Goal: Transaction & Acquisition: Purchase product/service

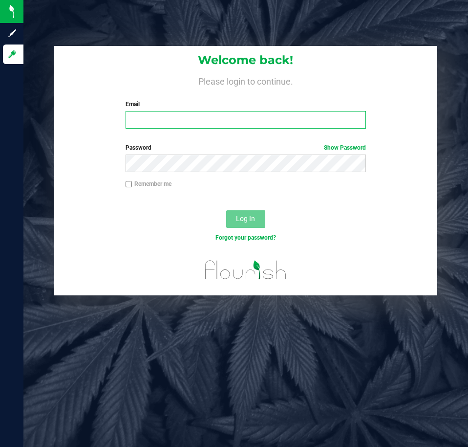
drag, startPoint x: 203, startPoint y: 124, endPoint x: 198, endPoint y: 93, distance: 30.7
click at [202, 122] on input "Email" at bounding box center [246, 120] width 240 height 18
type input "[EMAIL_ADDRESS][DOMAIN_NAME]"
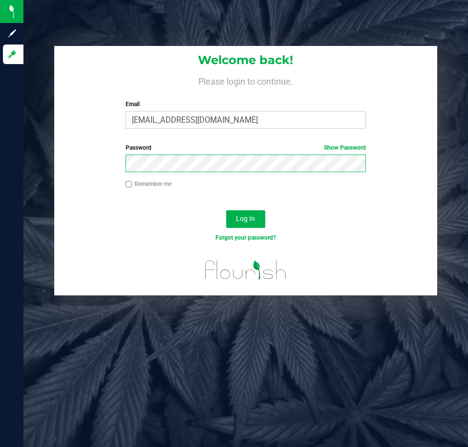
click at [226, 210] on button "Log In" at bounding box center [245, 219] width 39 height 18
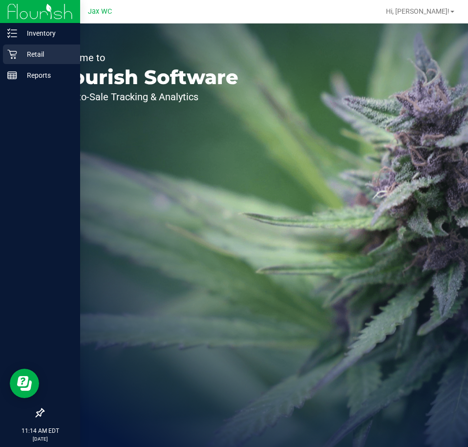
click at [12, 55] on icon at bounding box center [11, 54] width 9 height 9
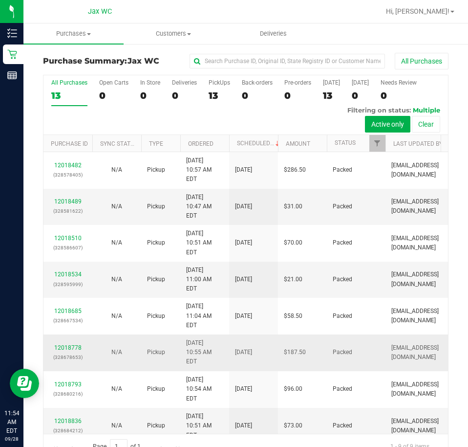
click at [422, 334] on td "[EMAIL_ADDRESS][DOMAIN_NAME]" at bounding box center [435, 352] width 98 height 37
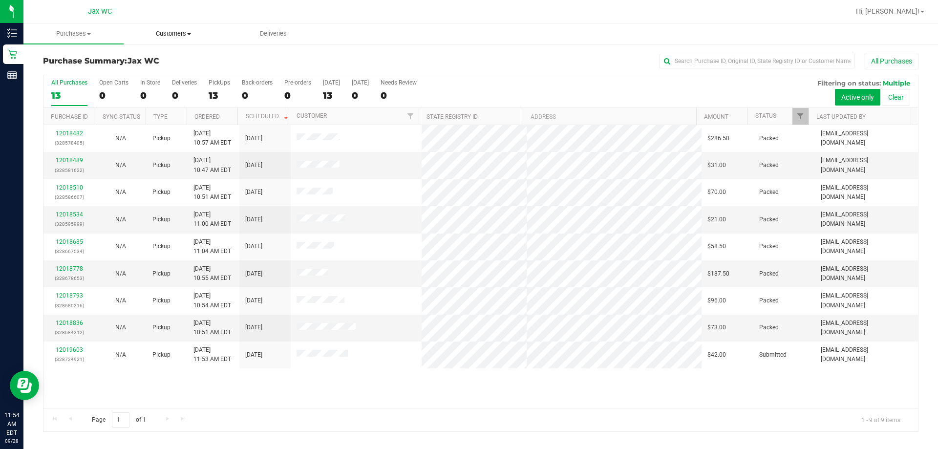
click at [167, 35] on span "Customers" at bounding box center [173, 33] width 99 height 9
click at [172, 56] on span "All customers" at bounding box center [159, 59] width 70 height 8
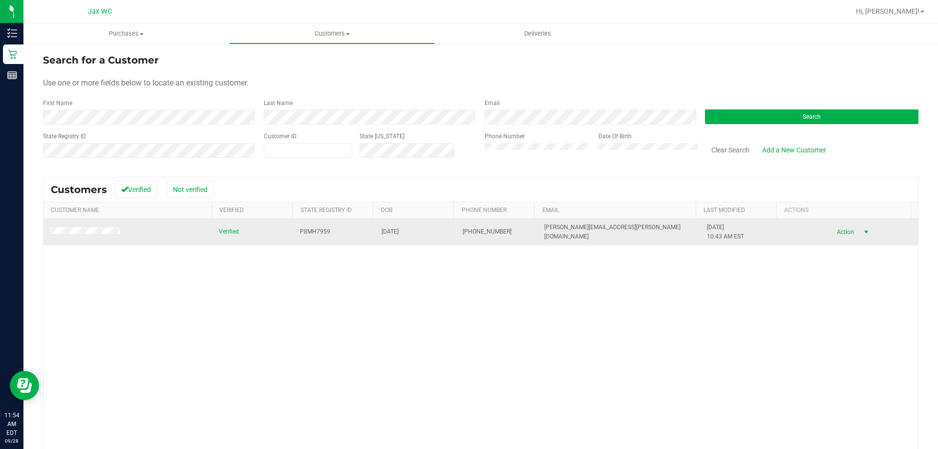
click at [468, 230] on span "Action" at bounding box center [845, 232] width 32 height 14
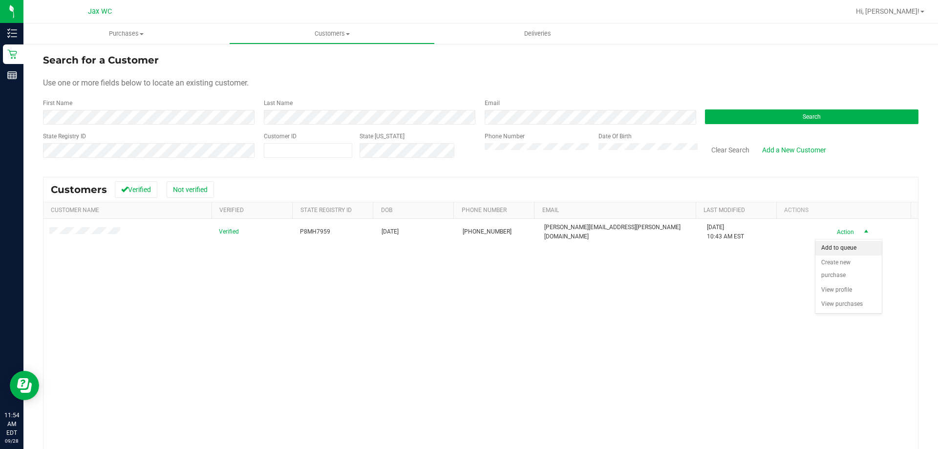
click at [468, 249] on li "Add to queue" at bounding box center [849, 248] width 66 height 15
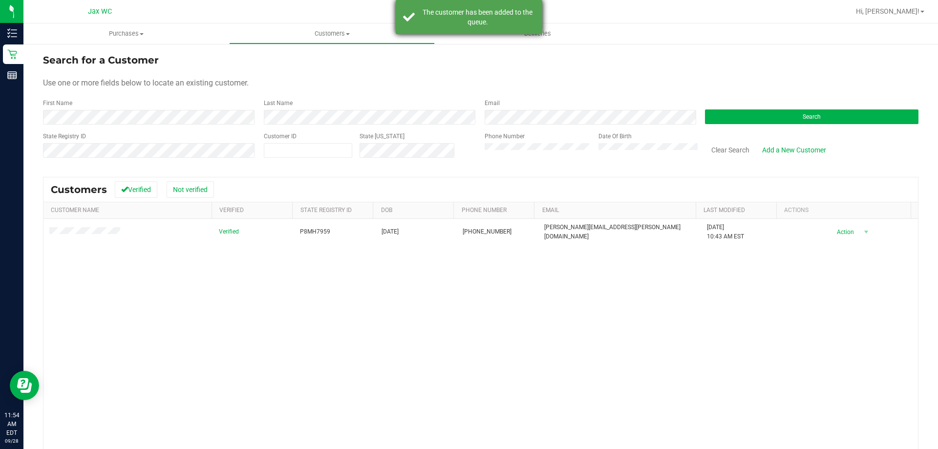
drag, startPoint x: 490, startPoint y: 20, endPoint x: 286, endPoint y: 5, distance: 204.4
click at [468, 20] on div "The customer has been added to the queue." at bounding box center [477, 17] width 115 height 20
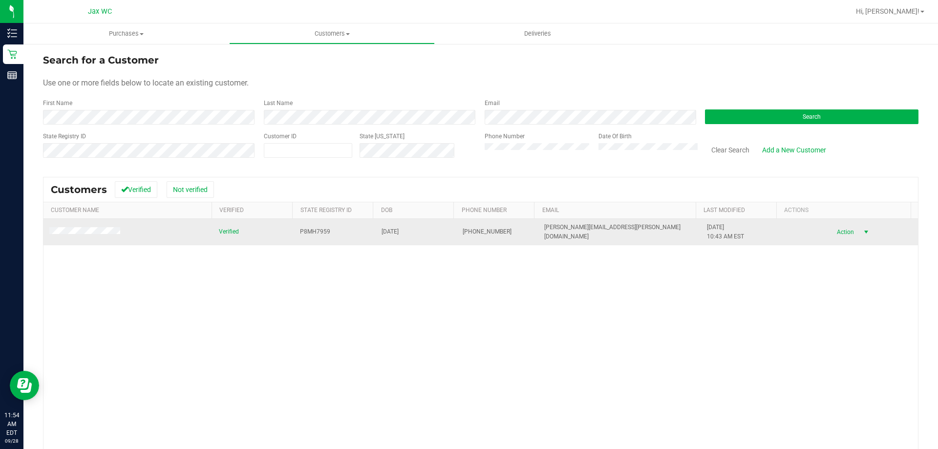
click at [468, 234] on span "Action" at bounding box center [845, 232] width 32 height 14
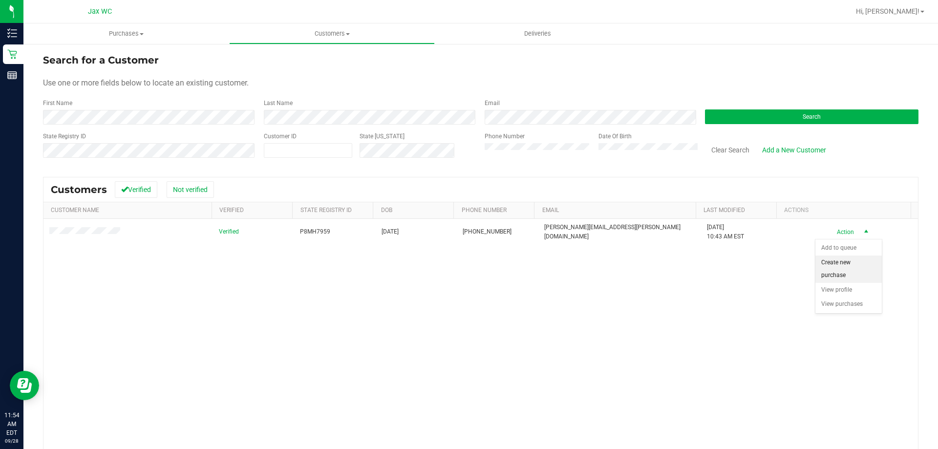
click at [468, 265] on li "Create new purchase" at bounding box center [849, 269] width 66 height 27
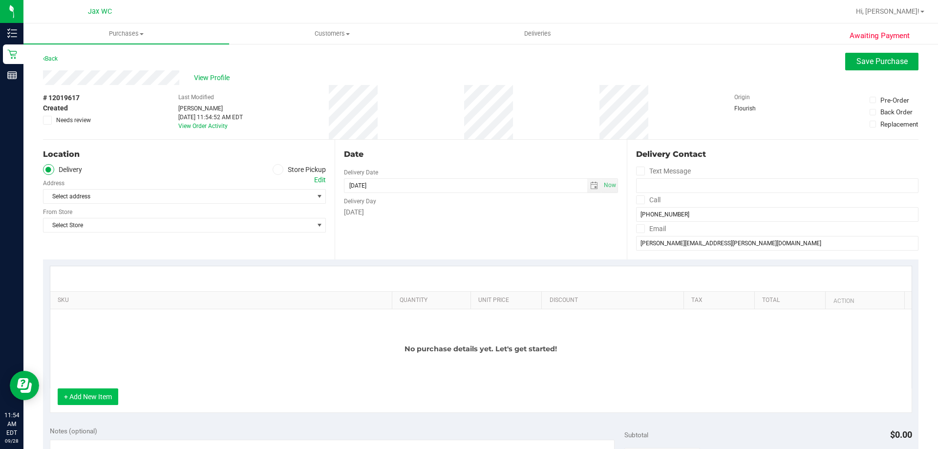
click at [109, 396] on button "+ Add New Item" at bounding box center [88, 397] width 61 height 17
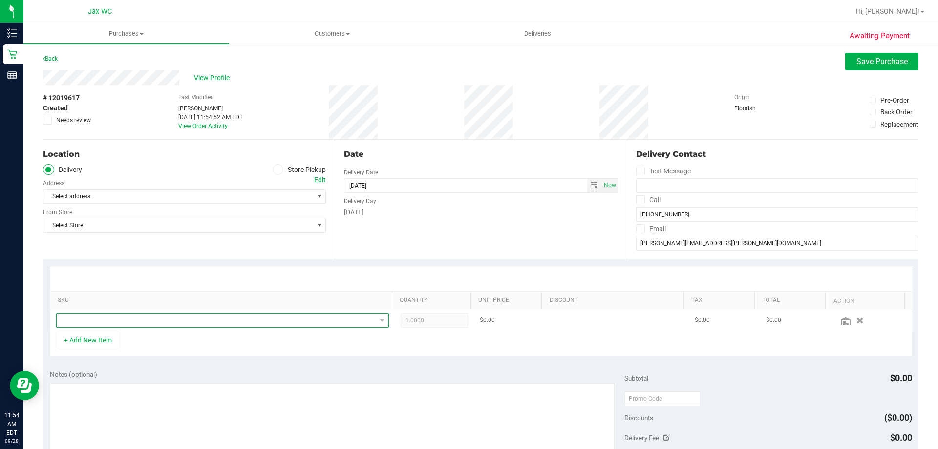
click at [155, 317] on span "NO DATA FOUND" at bounding box center [217, 321] width 320 height 14
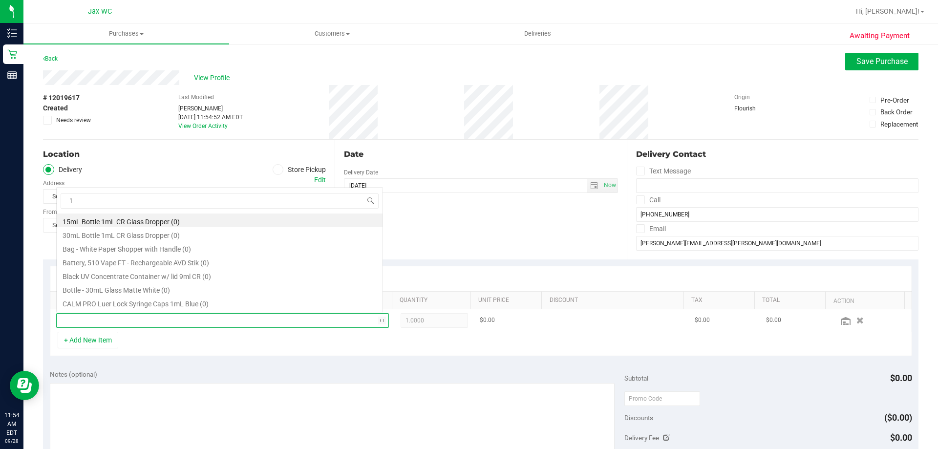
scroll to position [17, 0]
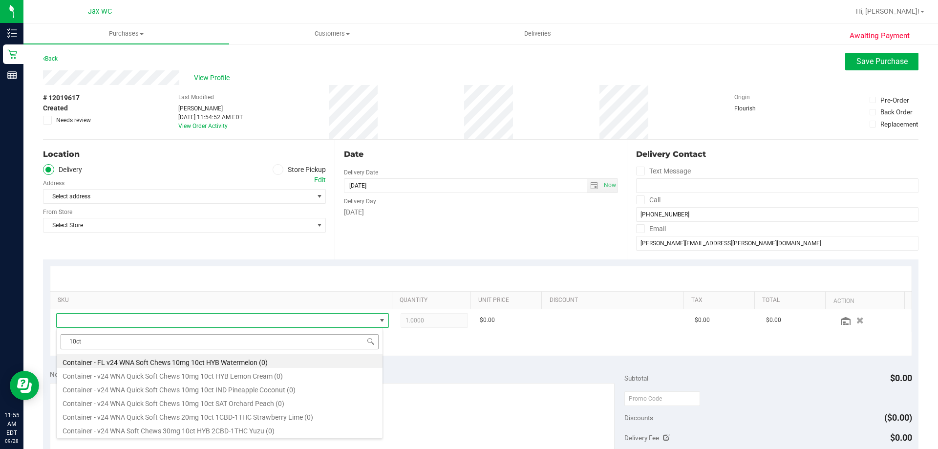
click at [261, 341] on input "10ct" at bounding box center [220, 341] width 318 height 15
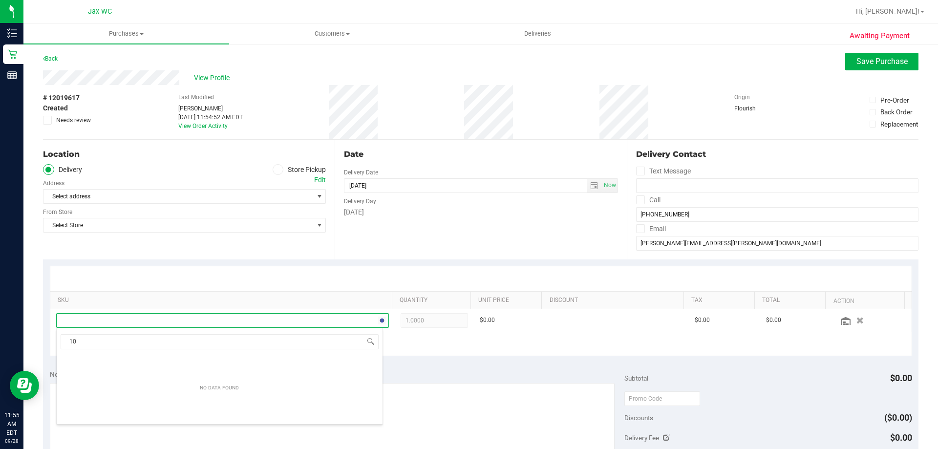
type input "1"
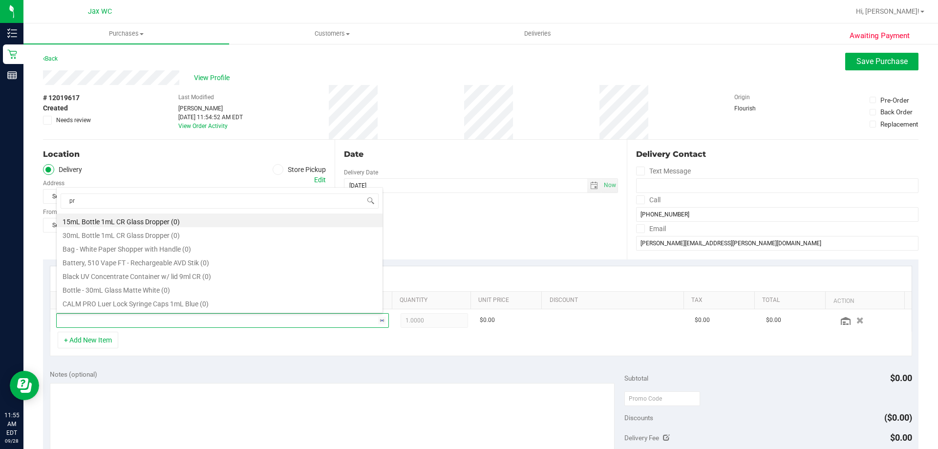
type input "pre"
click at [208, 345] on div "+ Add New Item" at bounding box center [481, 344] width 863 height 24
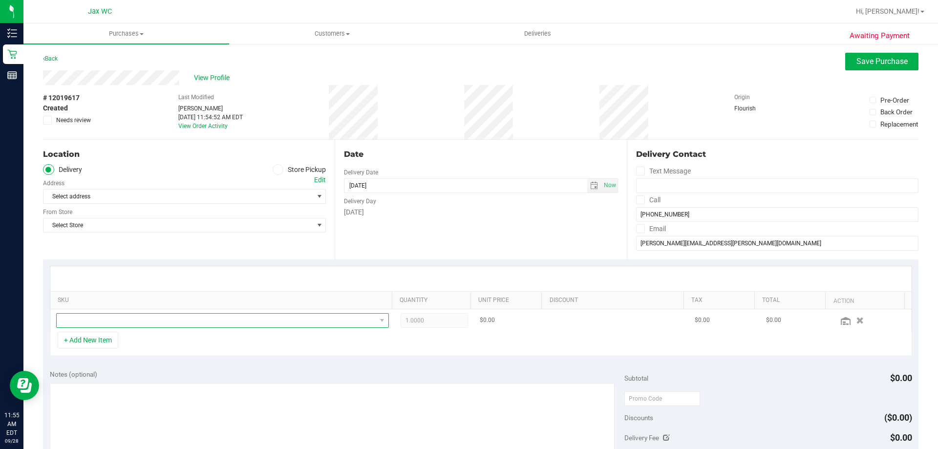
click at [132, 321] on span "NO DATA FOUND" at bounding box center [217, 321] width 320 height 14
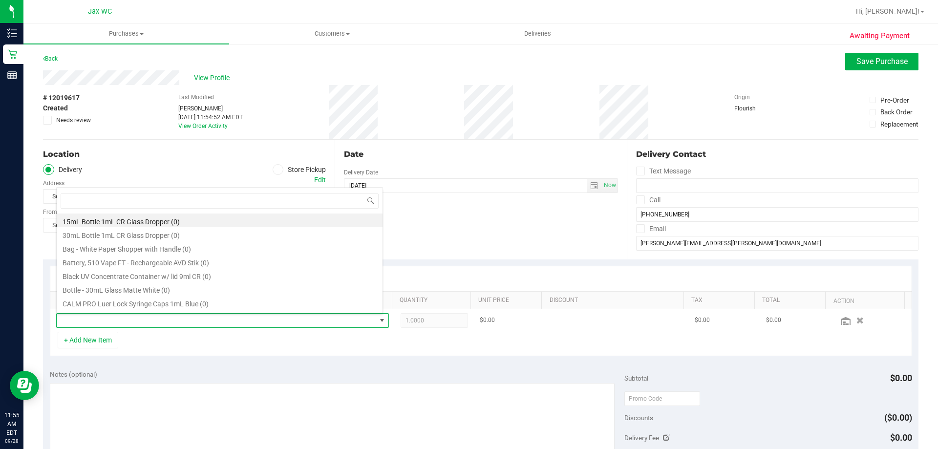
scroll to position [15, 324]
drag, startPoint x: 181, startPoint y: 373, endPoint x: 186, endPoint y: 364, distance: 10.3
click at [181, 372] on div "Notes (optional)" at bounding box center [337, 375] width 575 height 10
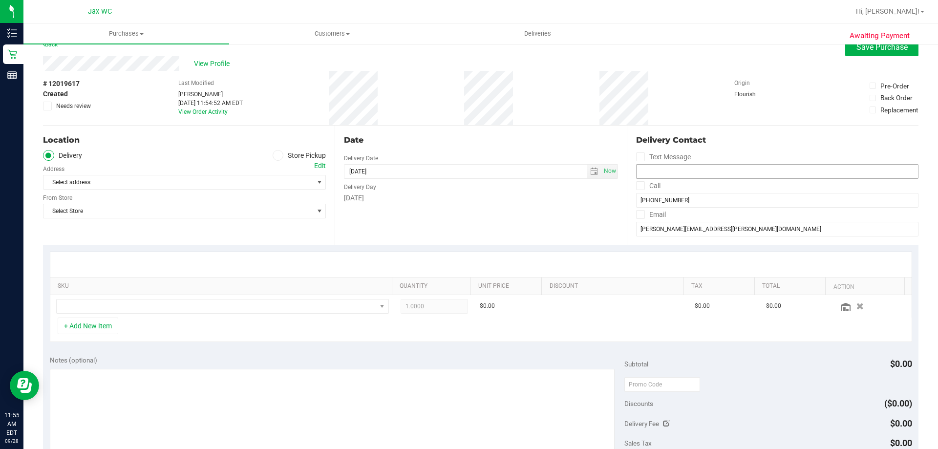
scroll to position [0, 0]
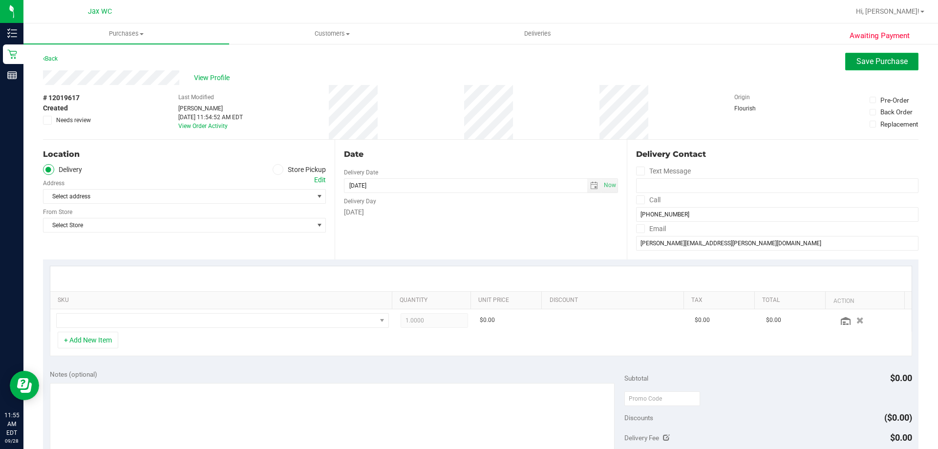
click at [468, 59] on span "Save Purchase" at bounding box center [882, 61] width 51 height 9
click at [468, 68] on button "Save Purchase" at bounding box center [882, 62] width 73 height 18
click at [455, 74] on div "View Profile" at bounding box center [481, 77] width 876 height 15
click at [44, 63] on div "Back" at bounding box center [50, 59] width 15 height 12
click at [50, 58] on link "Back" at bounding box center [50, 58] width 15 height 7
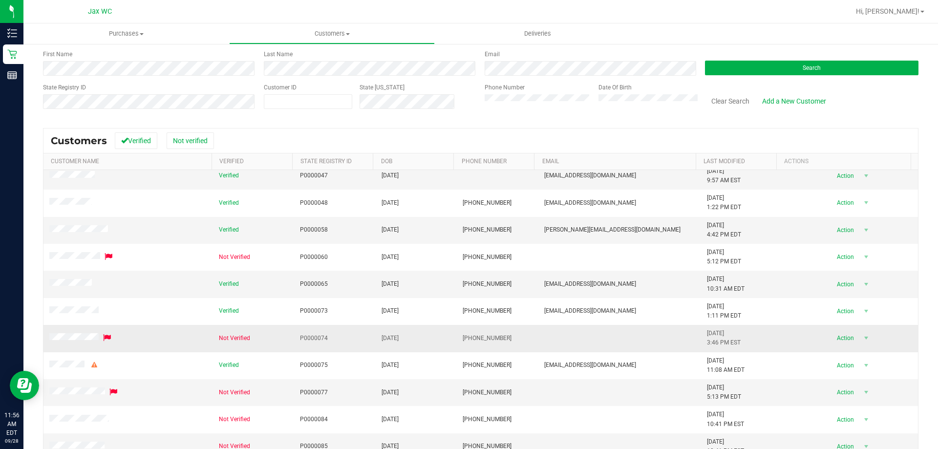
scroll to position [196, 0]
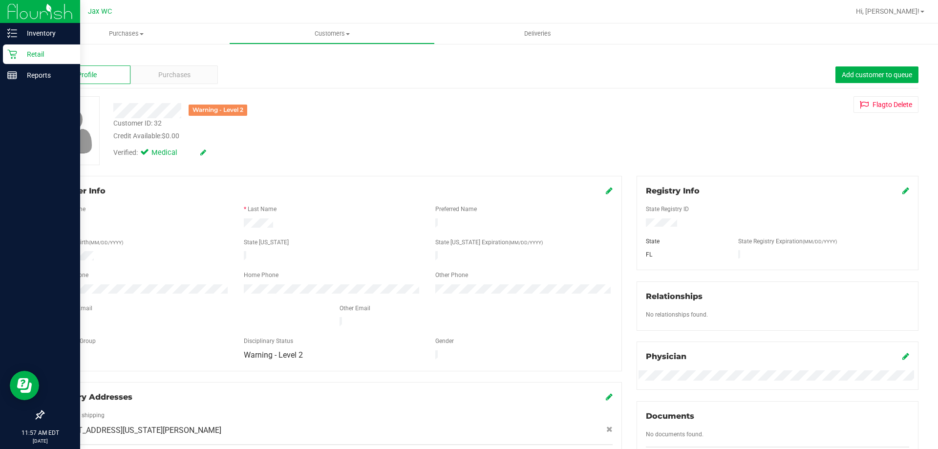
click at [15, 53] on icon at bounding box center [12, 54] width 10 height 10
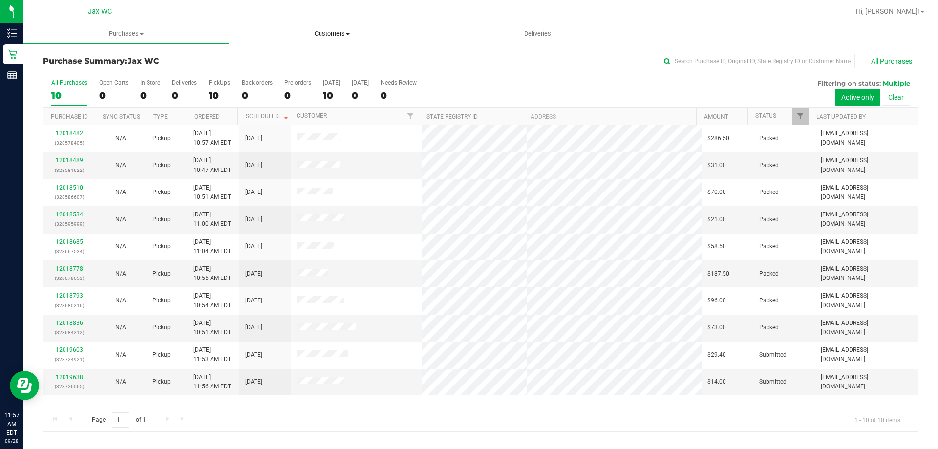
click at [322, 33] on span "Customers" at bounding box center [332, 33] width 205 height 9
click at [276, 59] on span "All customers" at bounding box center [264, 59] width 70 height 8
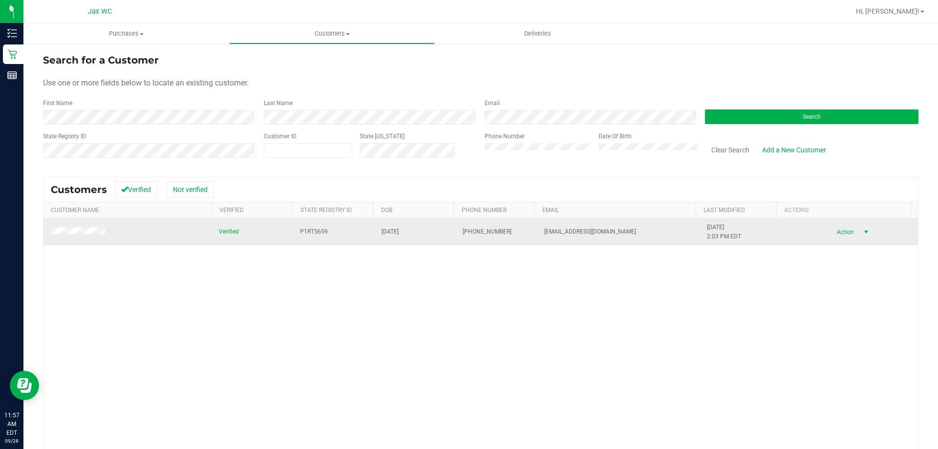
click at [468, 233] on span "Action" at bounding box center [845, 232] width 32 height 14
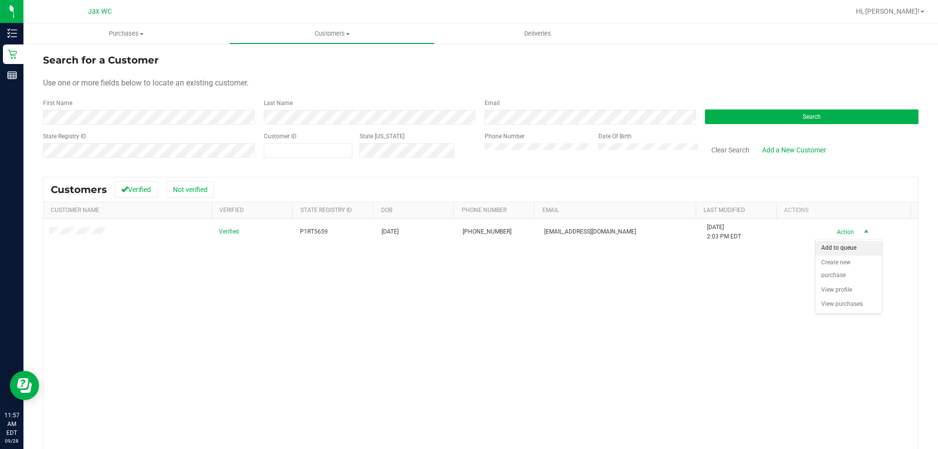
click at [468, 250] on li "Add to queue" at bounding box center [849, 248] width 66 height 15
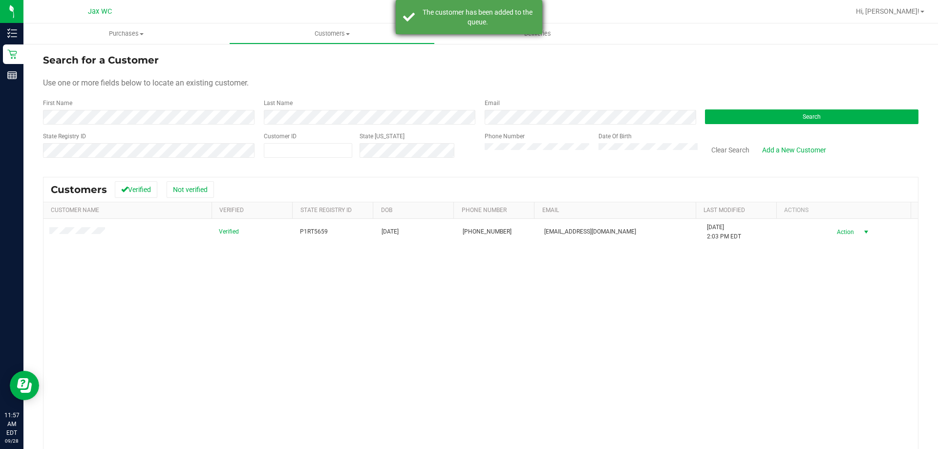
click at [468, 20] on div "The customer has been added to the queue." at bounding box center [477, 17] width 115 height 20
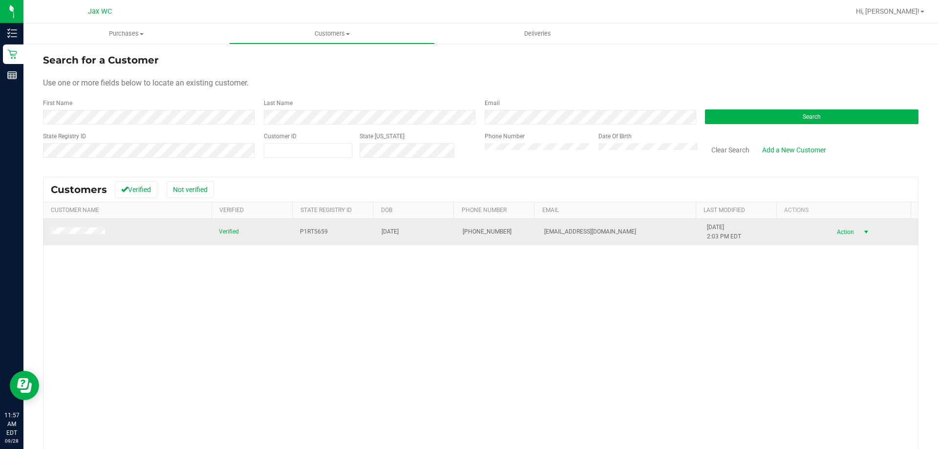
click at [468, 232] on span "Action" at bounding box center [845, 232] width 32 height 14
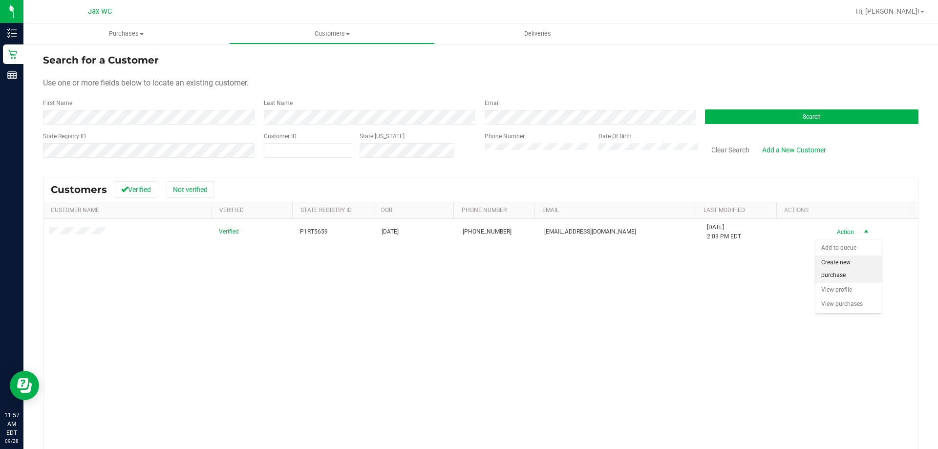
click at [468, 272] on li "Create new purchase" at bounding box center [849, 269] width 66 height 27
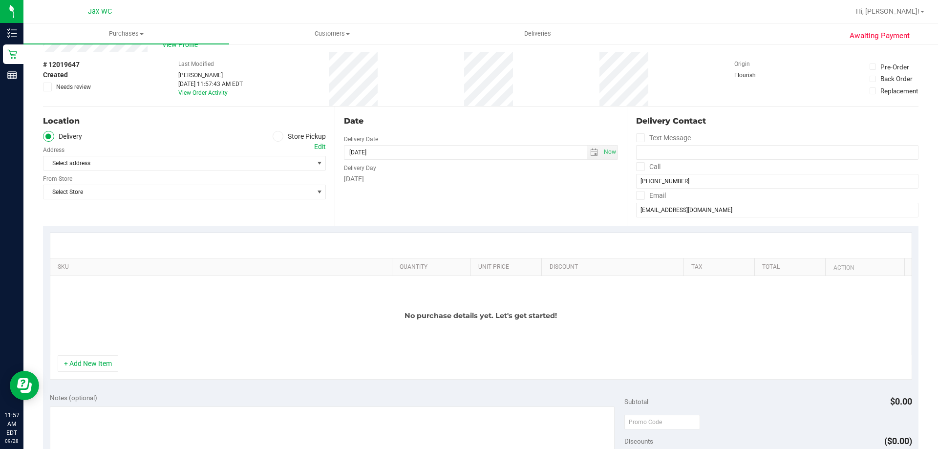
scroll to position [49, 0]
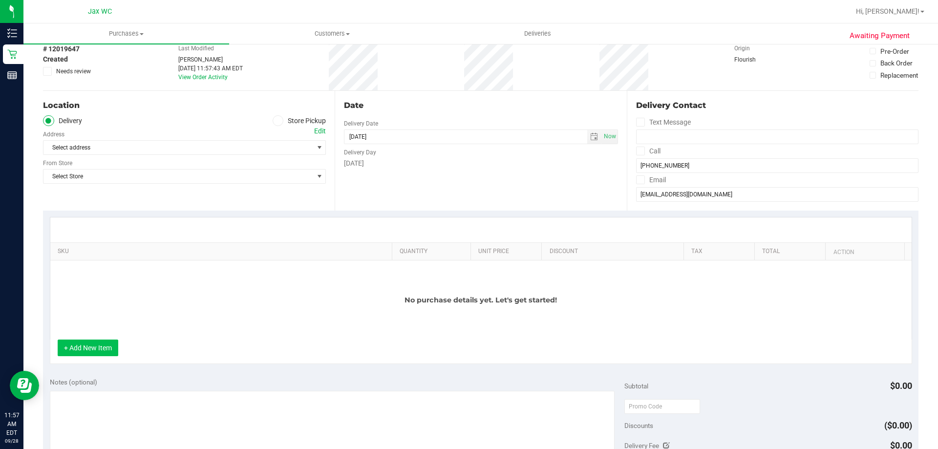
click at [95, 346] on button "+ Add New Item" at bounding box center [88, 348] width 61 height 17
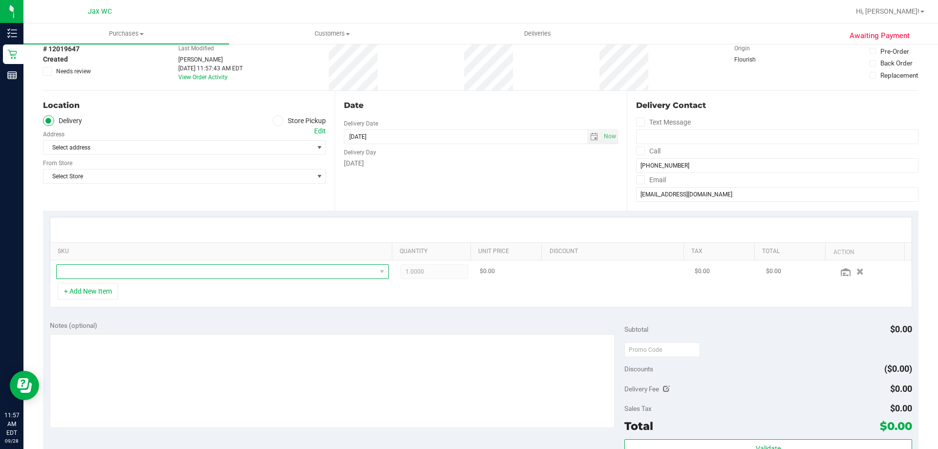
click at [187, 276] on span "NO DATA FOUND" at bounding box center [217, 272] width 320 height 14
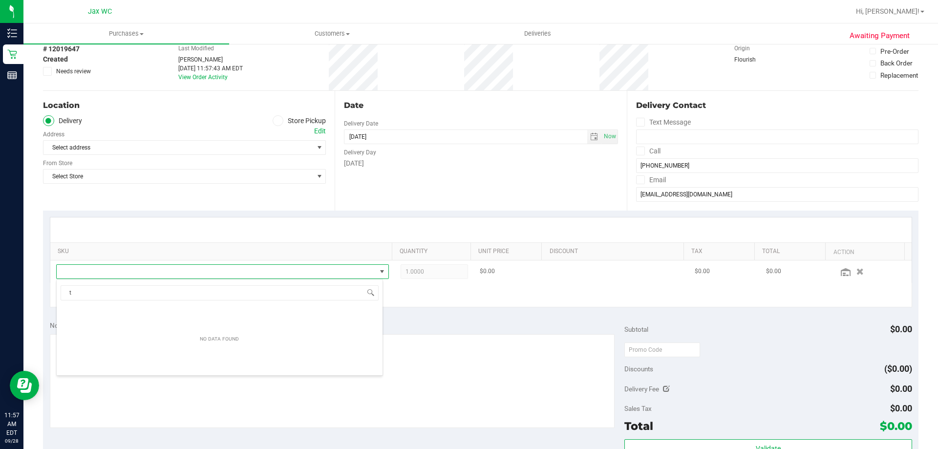
scroll to position [15, 324]
type input "t"
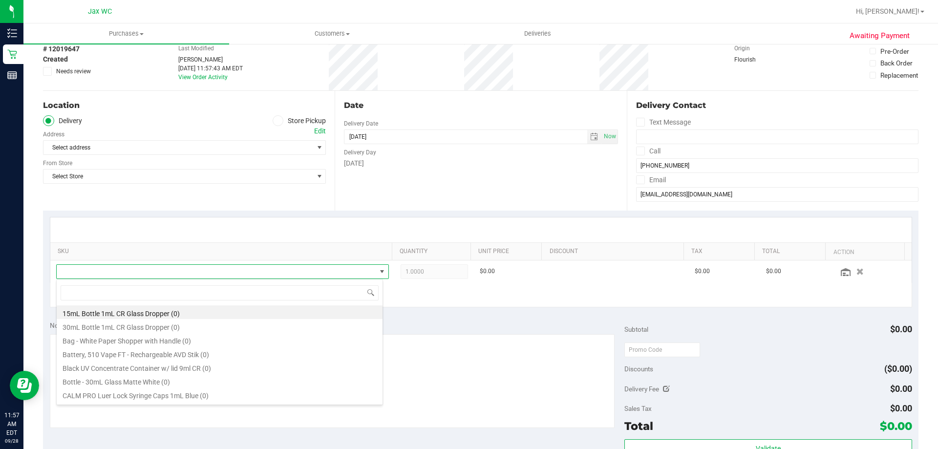
click at [279, 118] on span at bounding box center [278, 120] width 11 height 11
click at [0, 0] on input "Store Pickup" at bounding box center [0, 0] width 0 height 0
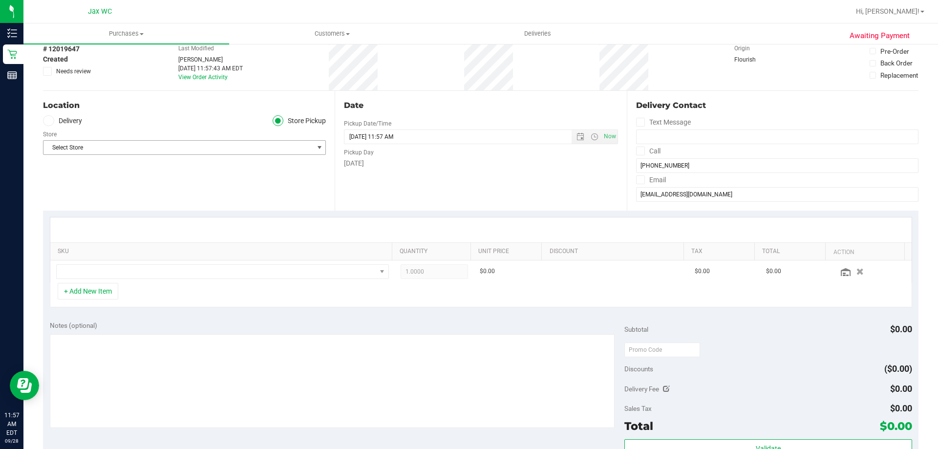
click at [193, 145] on span "Select Store" at bounding box center [179, 148] width 270 height 14
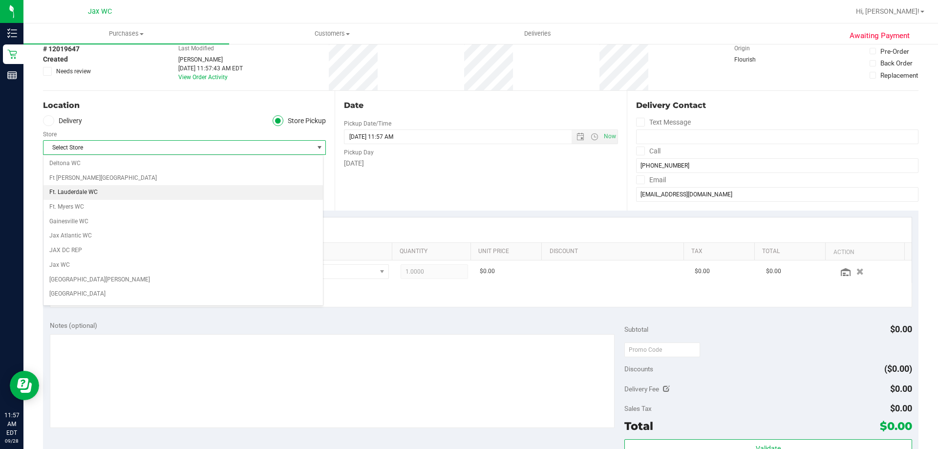
scroll to position [147, 0]
click at [100, 261] on li "Jax WC" at bounding box center [184, 265] width 280 height 15
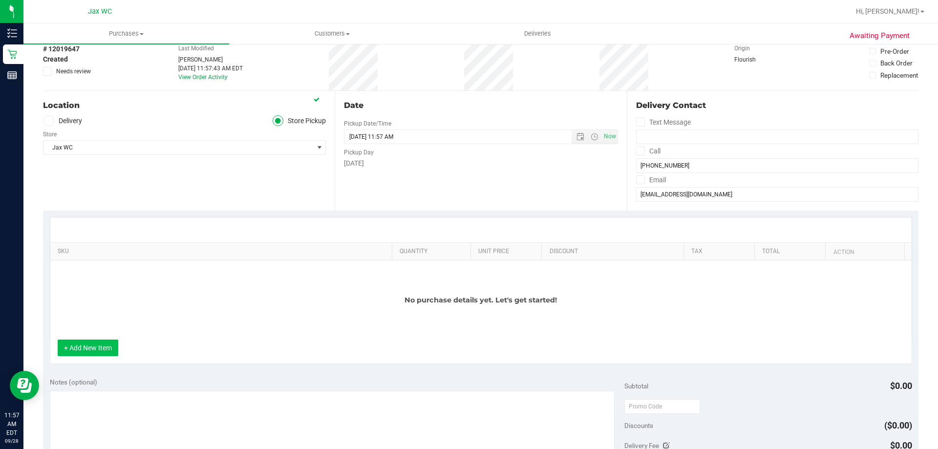
click at [107, 350] on button "+ Add New Item" at bounding box center [88, 348] width 61 height 17
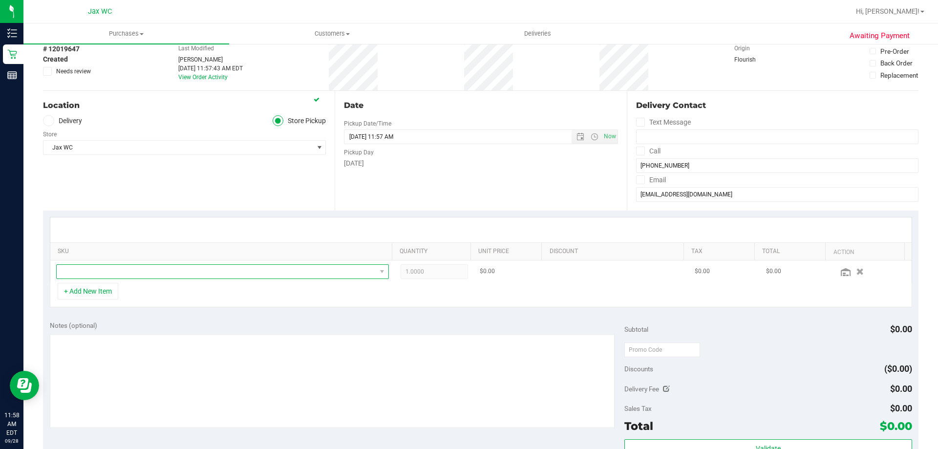
drag, startPoint x: 141, startPoint y: 265, endPoint x: 140, endPoint y: 272, distance: 6.4
click at [141, 267] on span "NO DATA FOUND" at bounding box center [217, 272] width 320 height 14
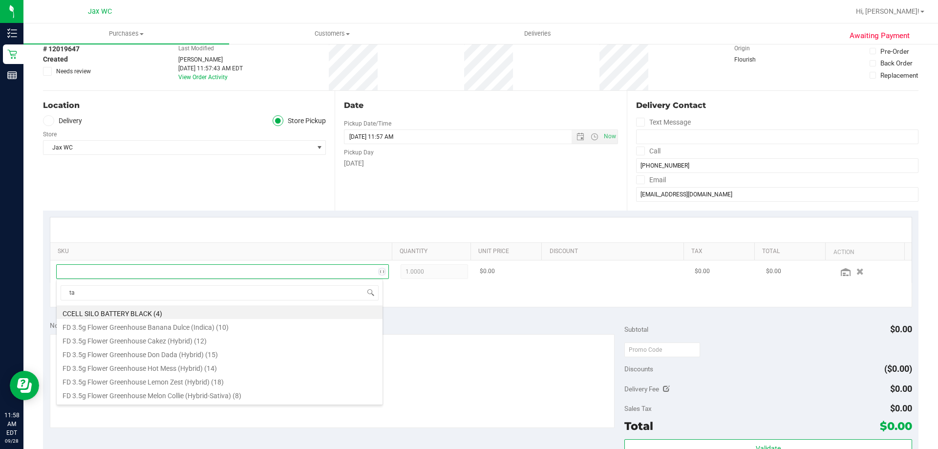
scroll to position [15, 324]
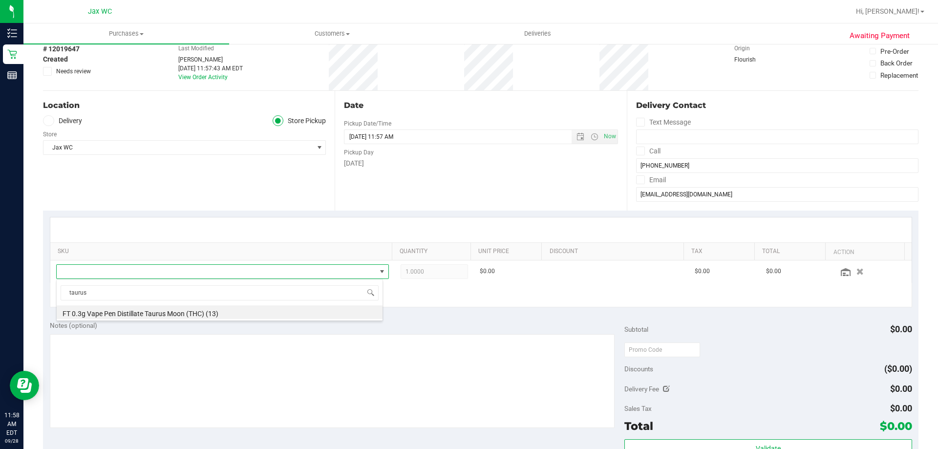
type input "taurus"
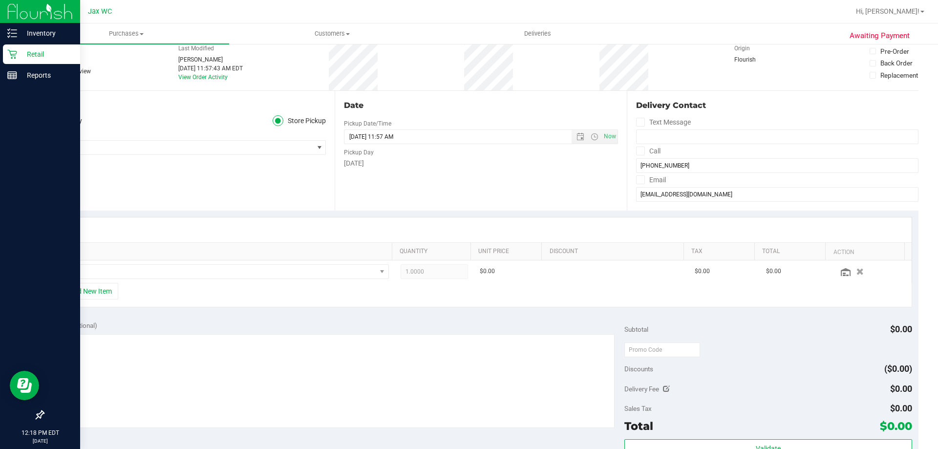
click at [19, 49] on p "Retail" at bounding box center [46, 54] width 59 height 12
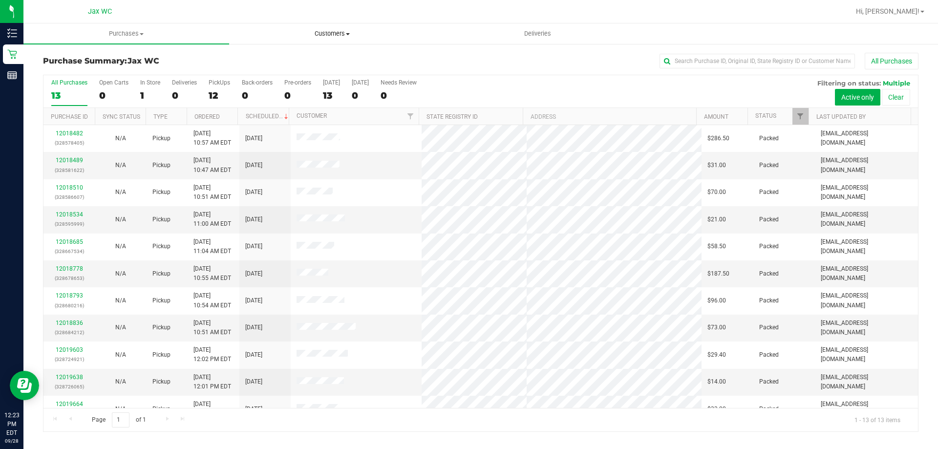
click at [337, 35] on span "Customers" at bounding box center [332, 33] width 205 height 9
click at [295, 57] on span "All customers" at bounding box center [264, 59] width 70 height 8
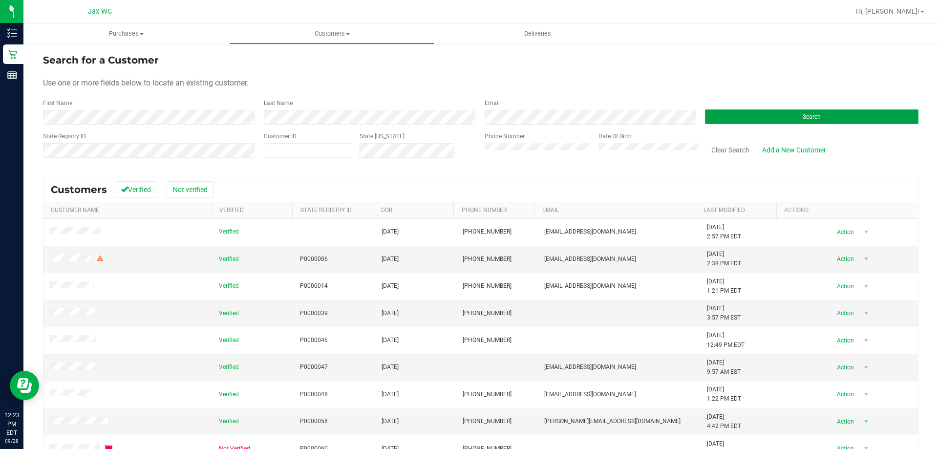
click at [468, 117] on button "Search" at bounding box center [812, 116] width 214 height 15
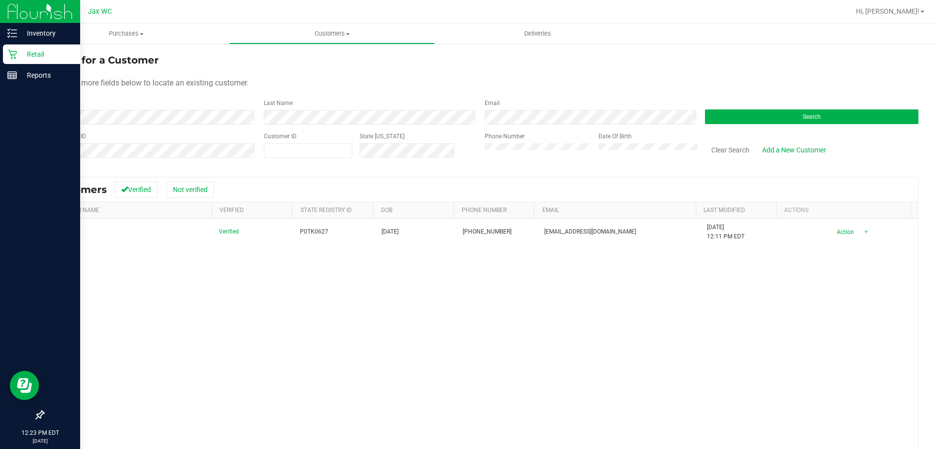
click at [13, 48] on div "Retail" at bounding box center [41, 54] width 77 height 20
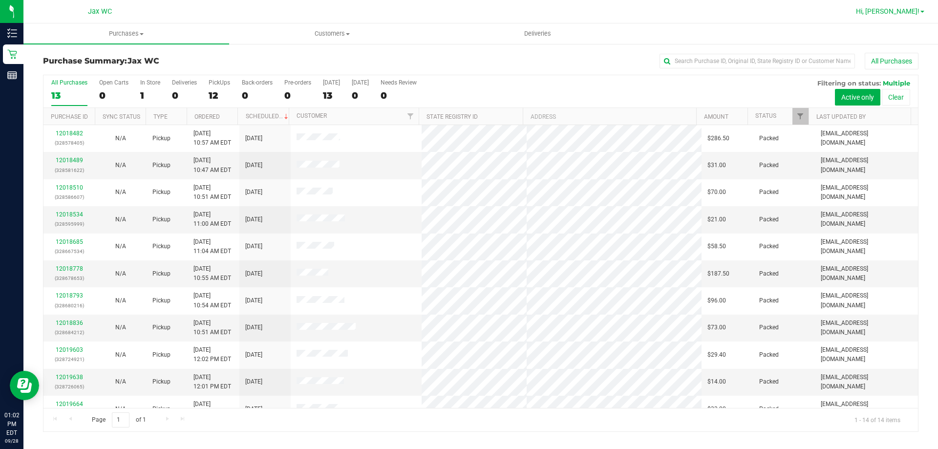
click at [468, 7] on span "Hi, [PERSON_NAME]!" at bounding box center [888, 11] width 64 height 8
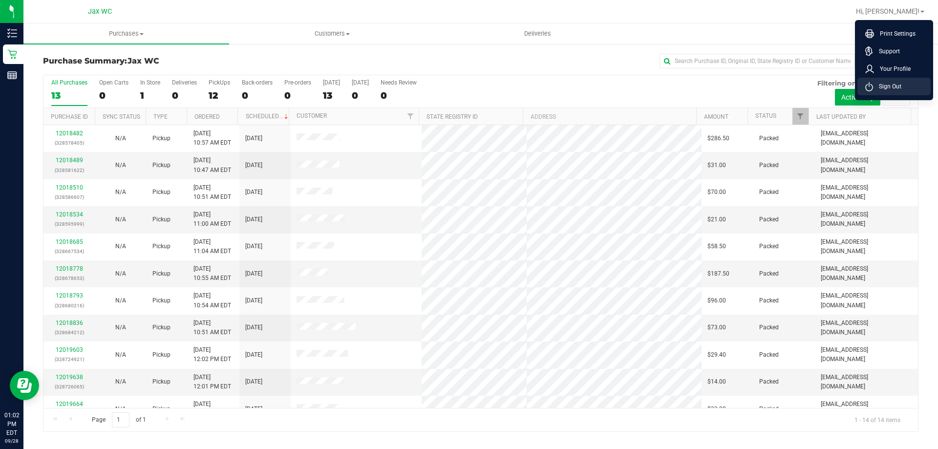
click at [468, 84] on span "Sign Out" at bounding box center [887, 87] width 28 height 10
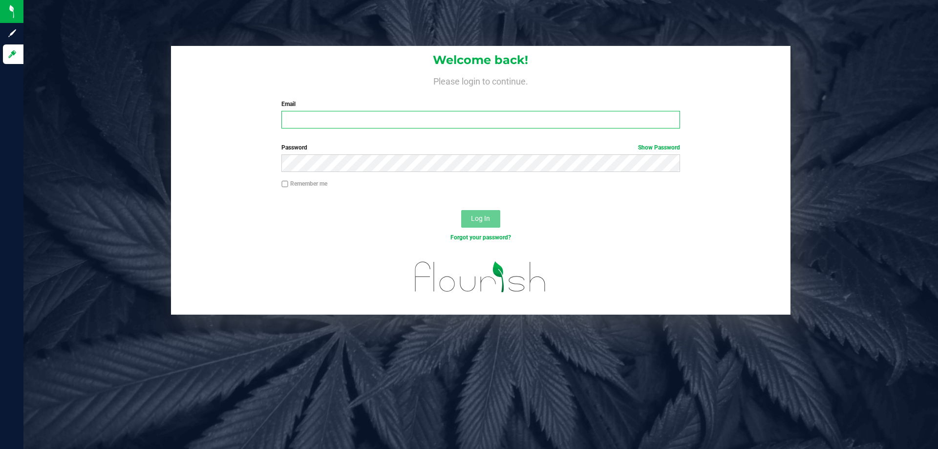
click at [340, 124] on input "Email" at bounding box center [481, 120] width 398 height 18
click at [461, 210] on button "Log In" at bounding box center [480, 219] width 39 height 18
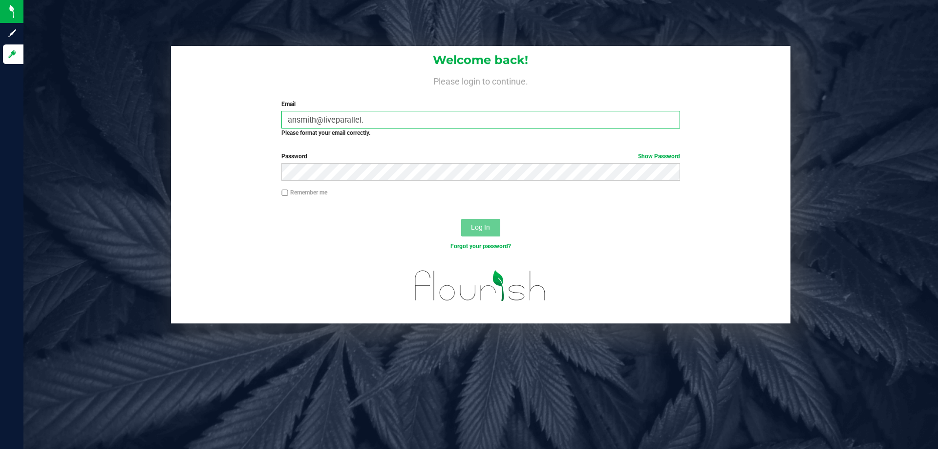
click at [398, 116] on input "ansmith@liveparallel." at bounding box center [481, 120] width 398 height 18
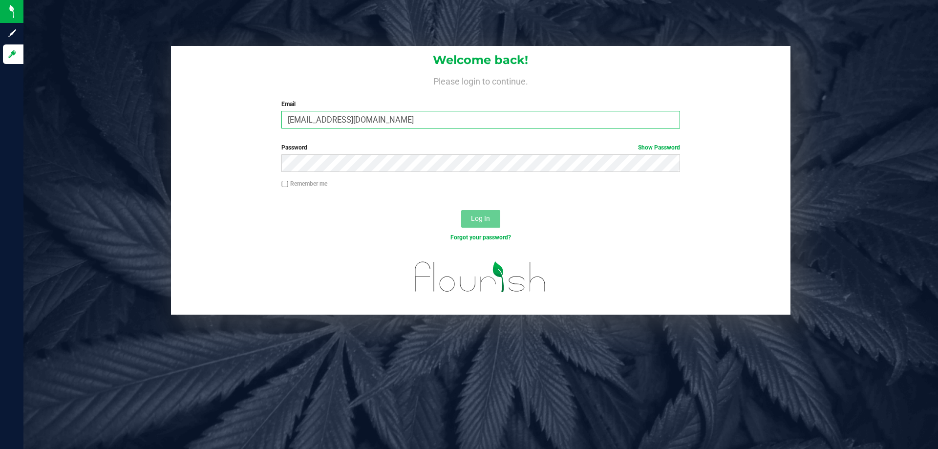
type input "[EMAIL_ADDRESS][DOMAIN_NAME]"
click at [461, 210] on button "Log In" at bounding box center [480, 219] width 39 height 18
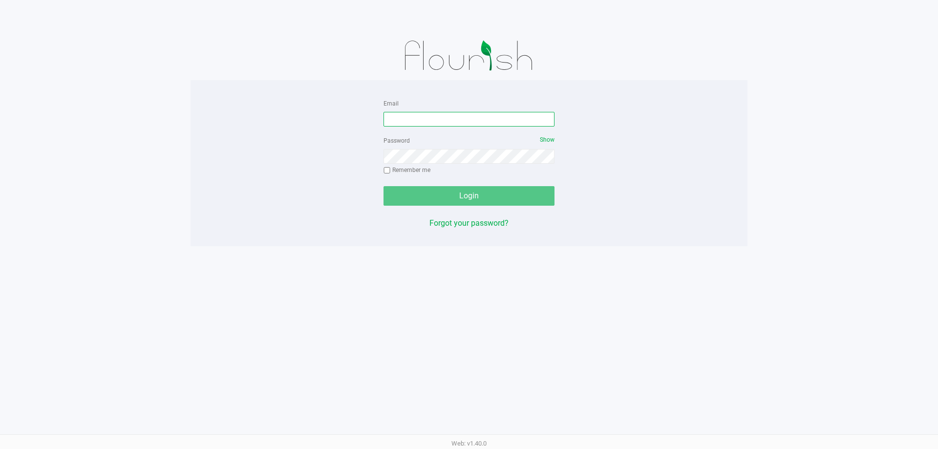
click at [458, 114] on input "Email" at bounding box center [469, 119] width 171 height 15
type input "[EMAIL_ADDRESS][DOMAIN_NAME]"
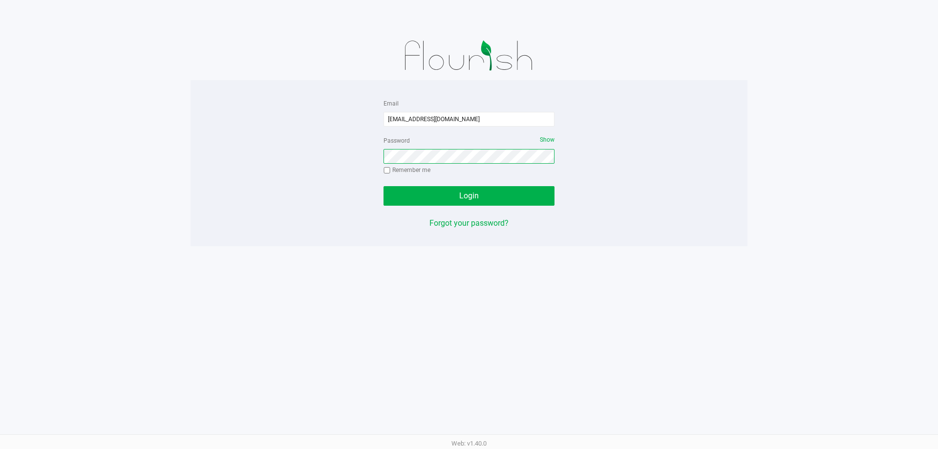
click at [384, 186] on button "Login" at bounding box center [469, 196] width 171 height 20
